Goal: Information Seeking & Learning: Learn about a topic

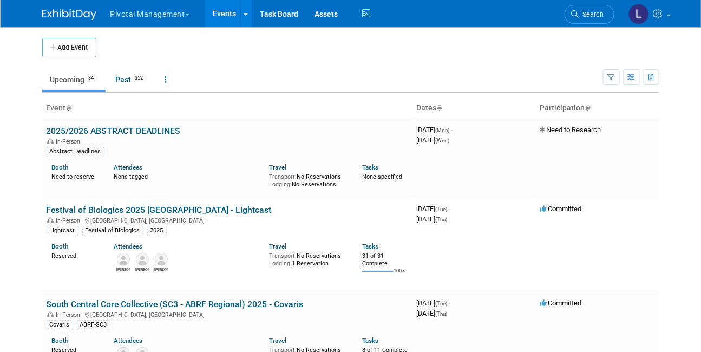
click at [513, 17] on span "Search" at bounding box center [591, 14] width 25 height 8
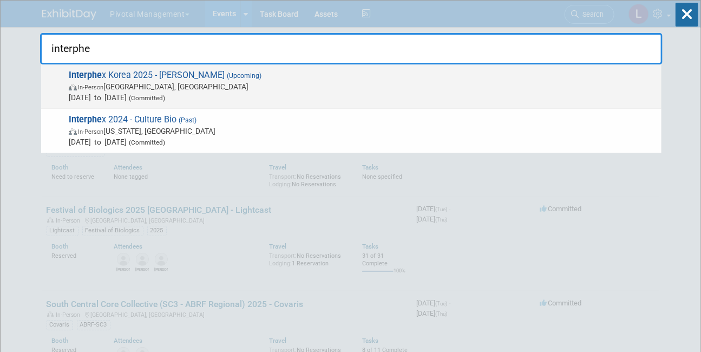
type input "interphe"
click at [156, 91] on span "In-Person Seoul, South Korea" at bounding box center [362, 86] width 587 height 11
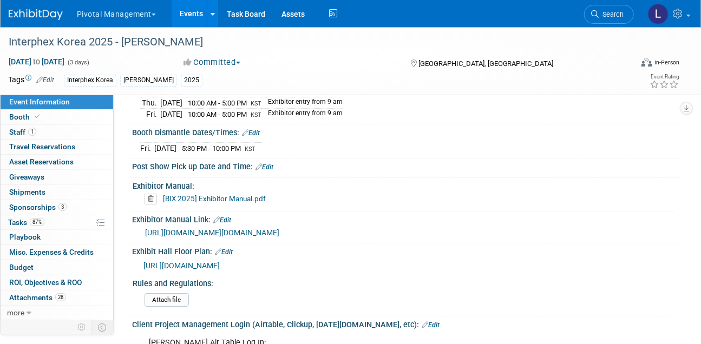
scroll to position [1339, 0]
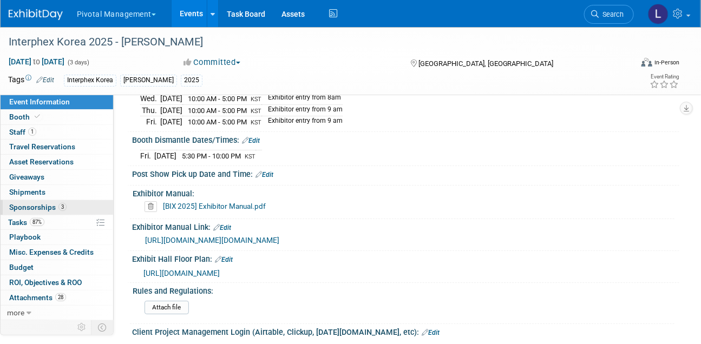
click at [29, 201] on link "3 Sponsorships 3" at bounding box center [57, 207] width 113 height 15
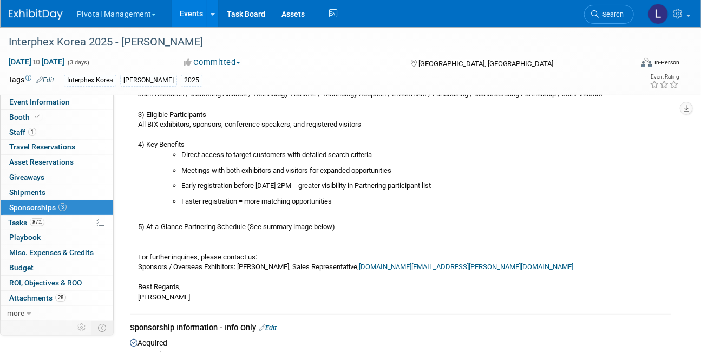
scroll to position [1639, 0]
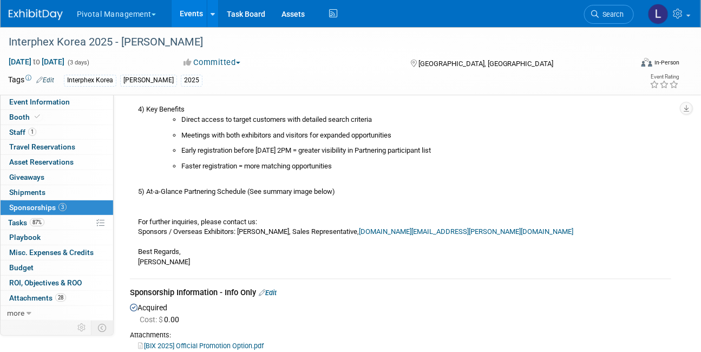
drag, startPoint x: 140, startPoint y: 137, endPoint x: 427, endPoint y: 248, distance: 307.7
copy div "pcoming Partnering – Matching Preparation [ Link ] Partnering Manual [ Link ] A…"
click at [600, 14] on span "Search" at bounding box center [610, 14] width 25 height 8
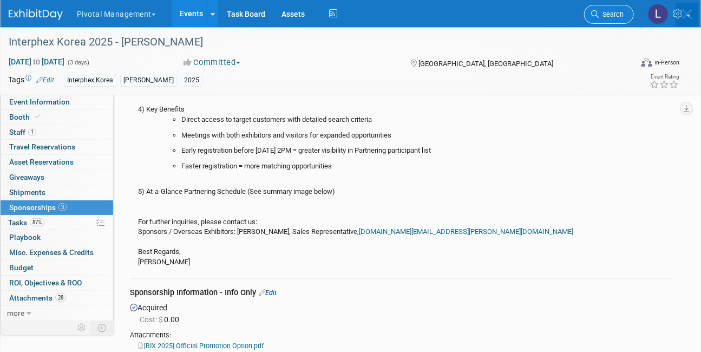
scroll to position [0, 0]
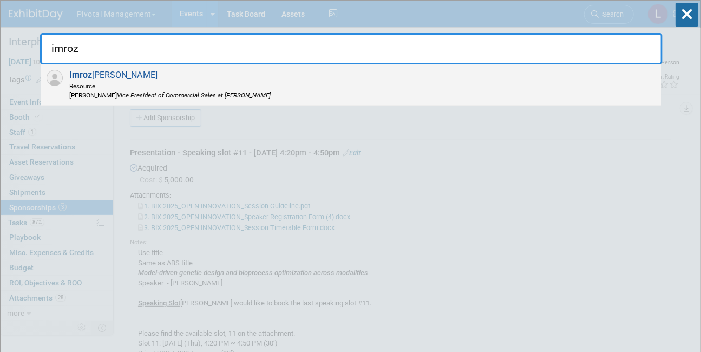
type input "imroz"
click at [117, 95] on icon "Vice President of Commercial Sales at Asimov" at bounding box center [194, 95] width 154 height 8
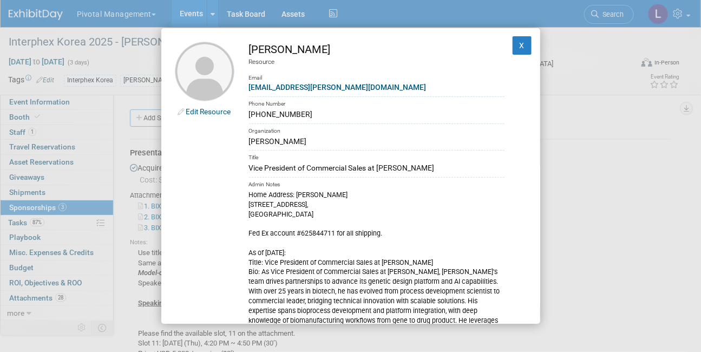
drag, startPoint x: 308, startPoint y: 115, endPoint x: 243, endPoint y: 112, distance: 64.5
click at [243, 112] on td "Imroz Ghangas Resource Email imroz@asimov.com Phone Number (925) 807-9467 Organ…" at bounding box center [369, 231] width 270 height 379
copy div "(925) 807-9467"
click at [512, 47] on button "X" at bounding box center [521, 45] width 19 height 18
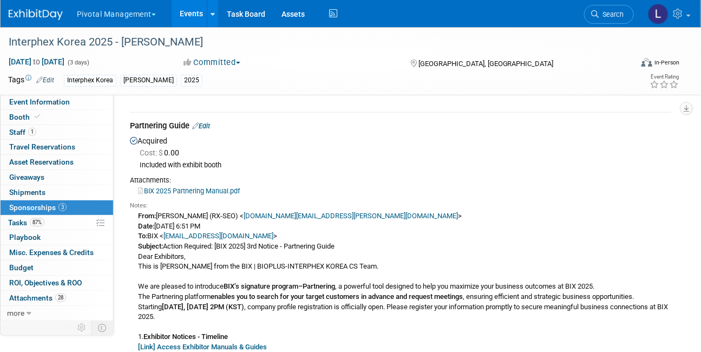
scroll to position [698, 0]
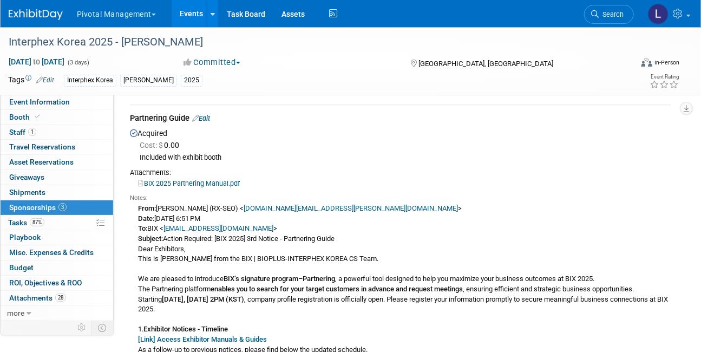
click at [213, 188] on link "BIX 2025 Partnering Manual.pdf" at bounding box center [189, 184] width 102 height 8
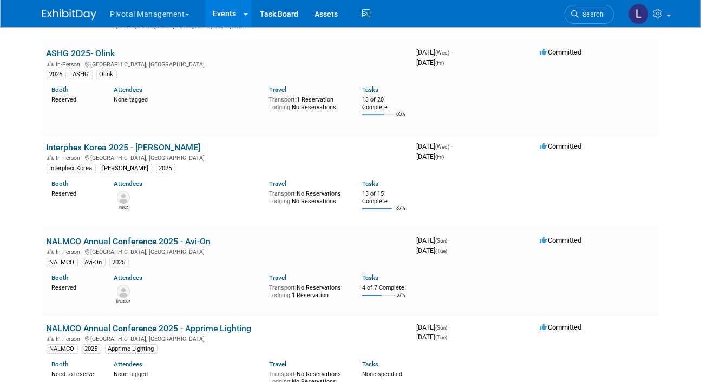
scroll to position [1167, 0]
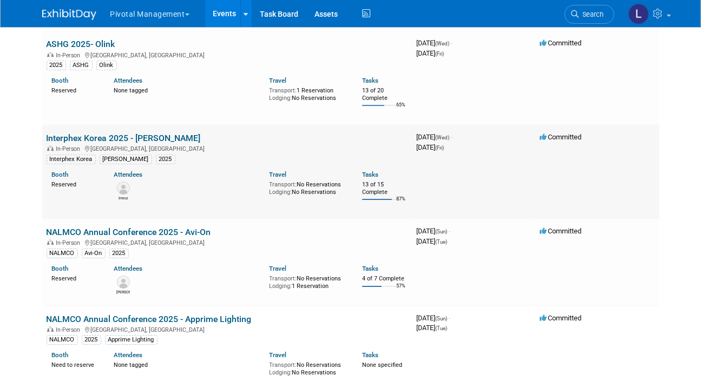
click at [147, 134] on link "Interphex Korea 2025 - [PERSON_NAME]" at bounding box center [124, 138] width 154 height 10
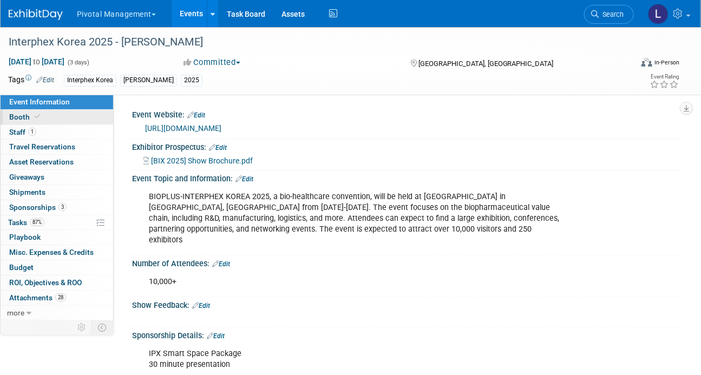
click at [30, 116] on span "Booth" at bounding box center [25, 117] width 33 height 9
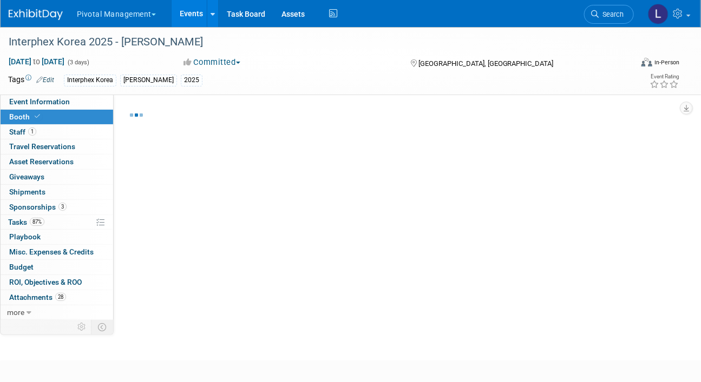
select select "Yes"
select select "No"
select select "Yes"
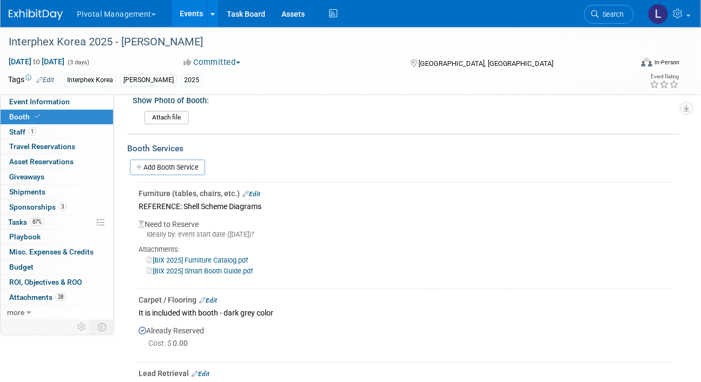
scroll to position [1017, 0]
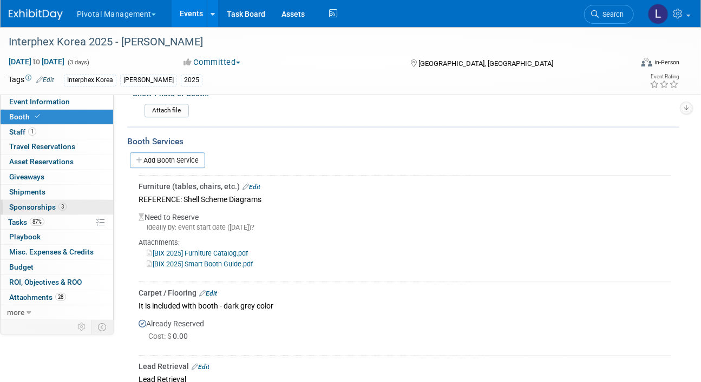
click at [24, 210] on span "Sponsorships 3" at bounding box center [37, 207] width 57 height 9
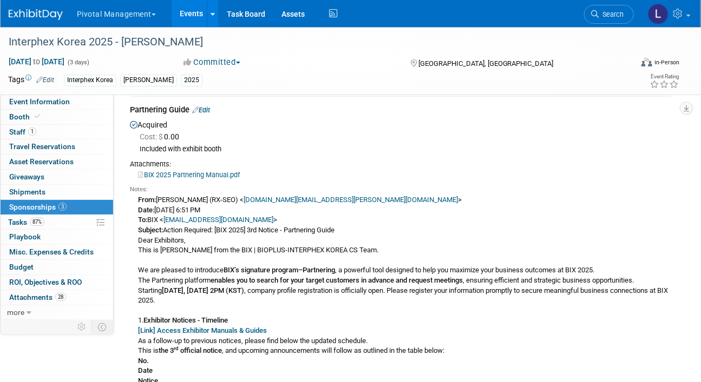
scroll to position [709, 0]
